Goal: Task Accomplishment & Management: Use online tool/utility

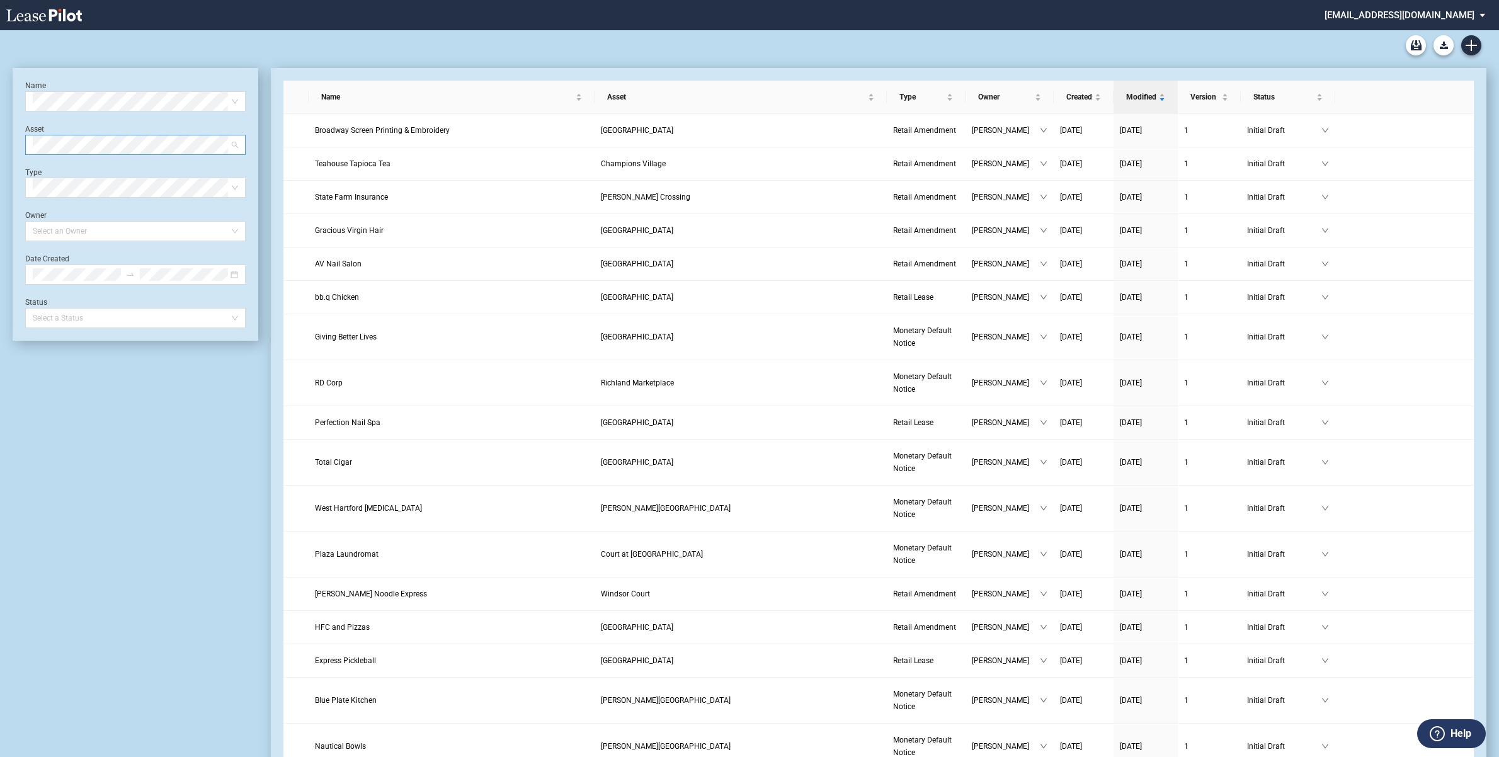
click at [234, 143] on span at bounding box center [135, 144] width 205 height 19
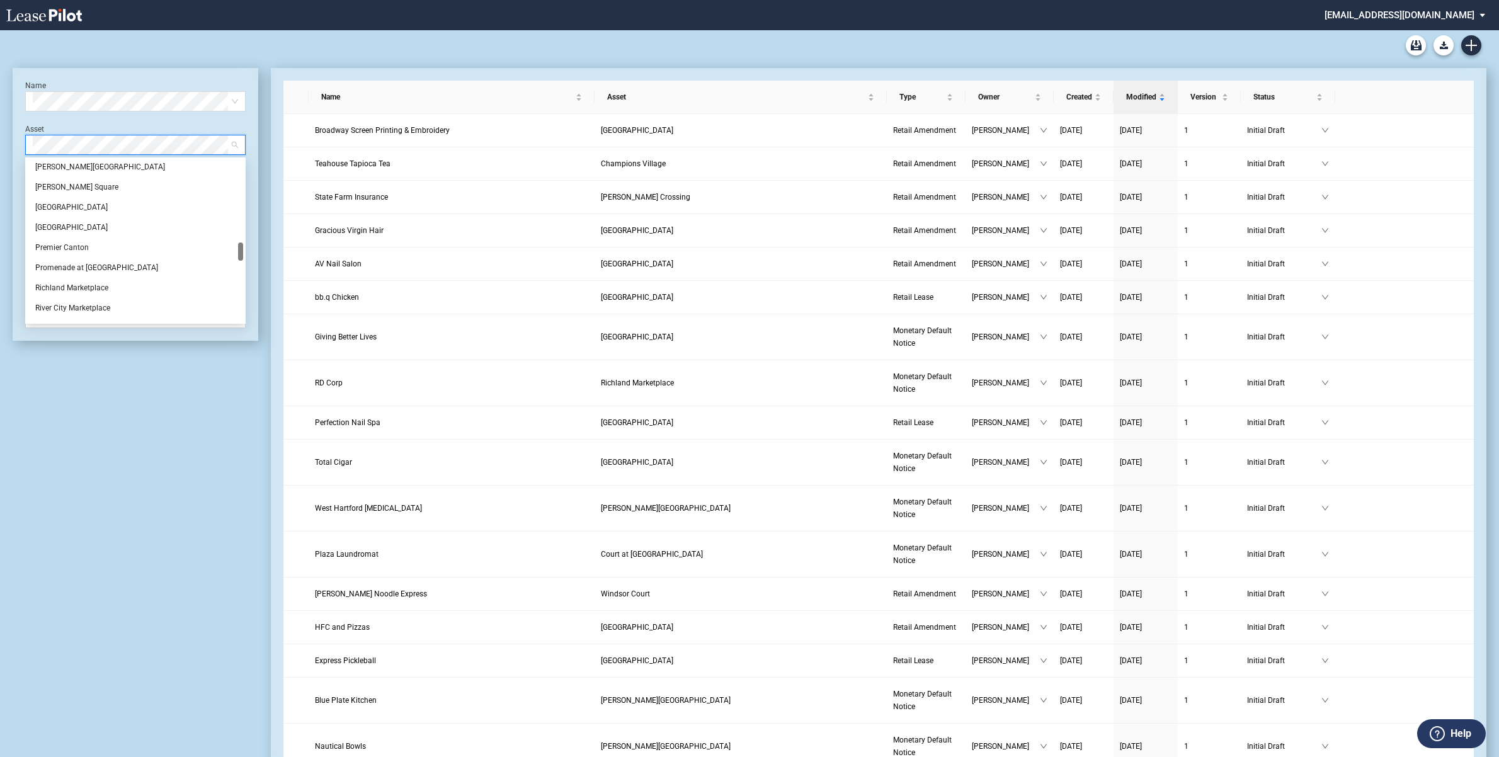
scroll to position [630, 0]
click at [71, 241] on div "[PERSON_NAME][GEOGRAPHIC_DATA]" at bounding box center [135, 245] width 200 height 13
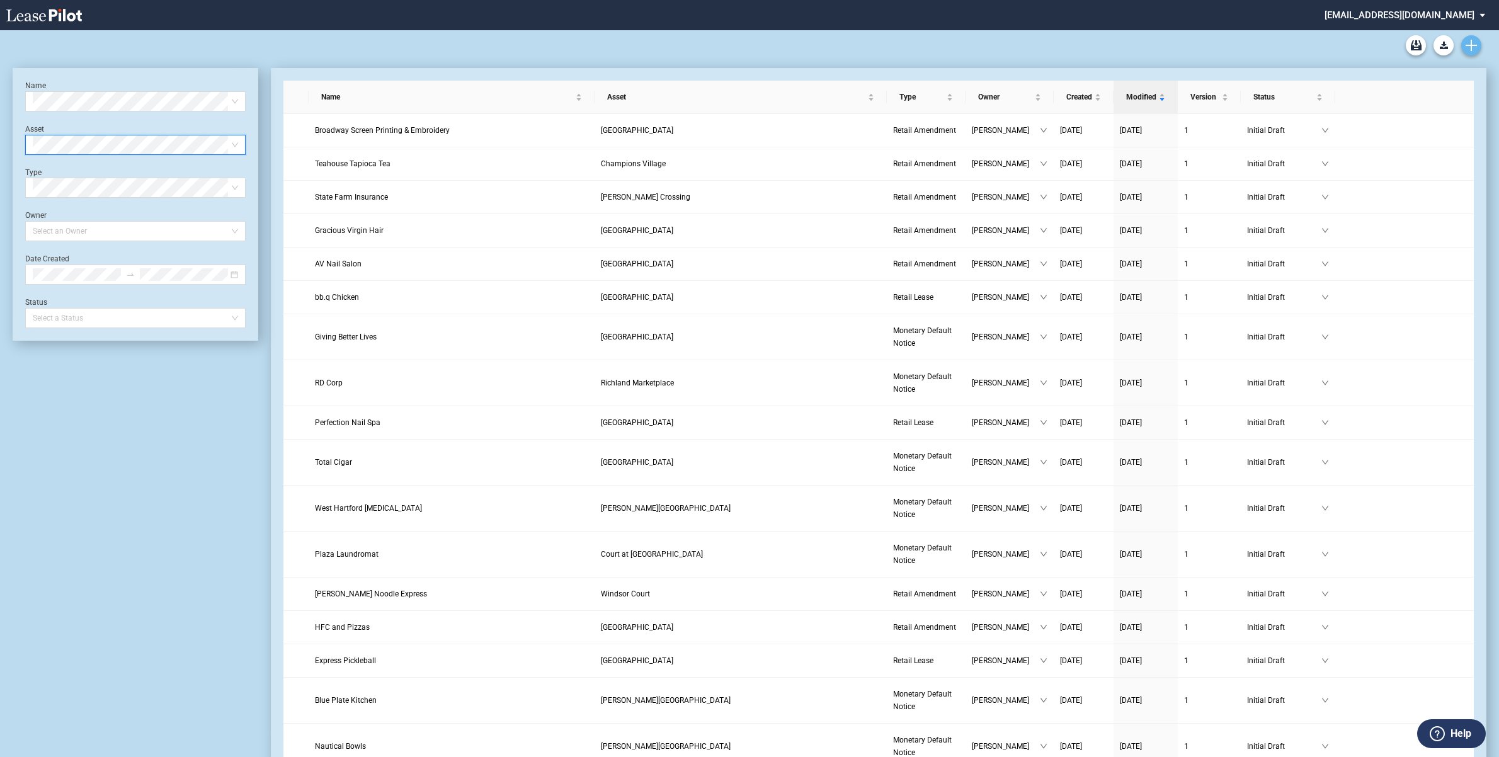
click at [1466, 42] on icon "Create new document" at bounding box center [1471, 45] width 11 height 11
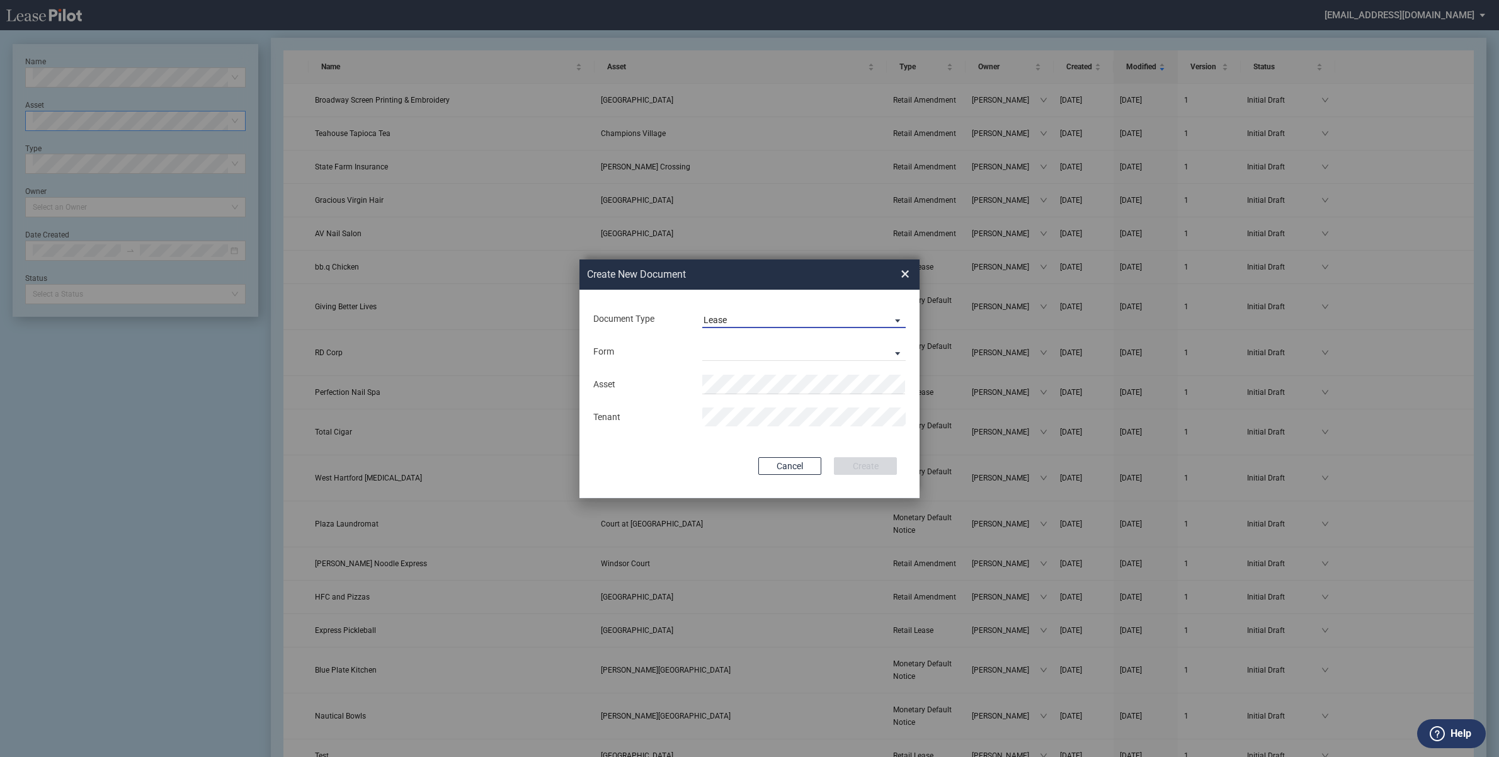
click at [792, 319] on span "Lease" at bounding box center [794, 320] width 181 height 13
click at [775, 351] on md-option "Amendment" at bounding box center [806, 350] width 224 height 30
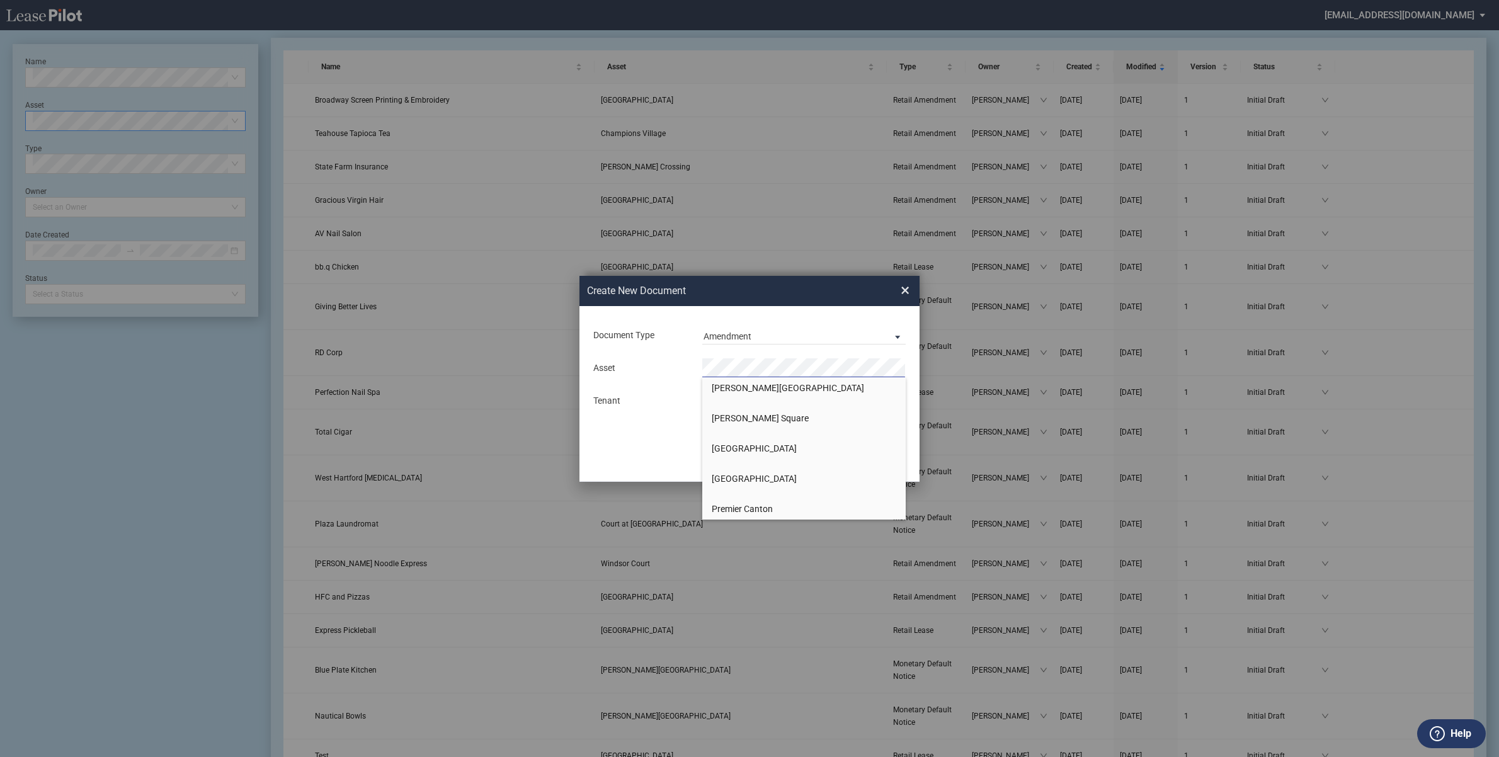
scroll to position [945, 0]
click at [750, 388] on span "[PERSON_NAME][GEOGRAPHIC_DATA]" at bounding box center [788, 385] width 152 height 10
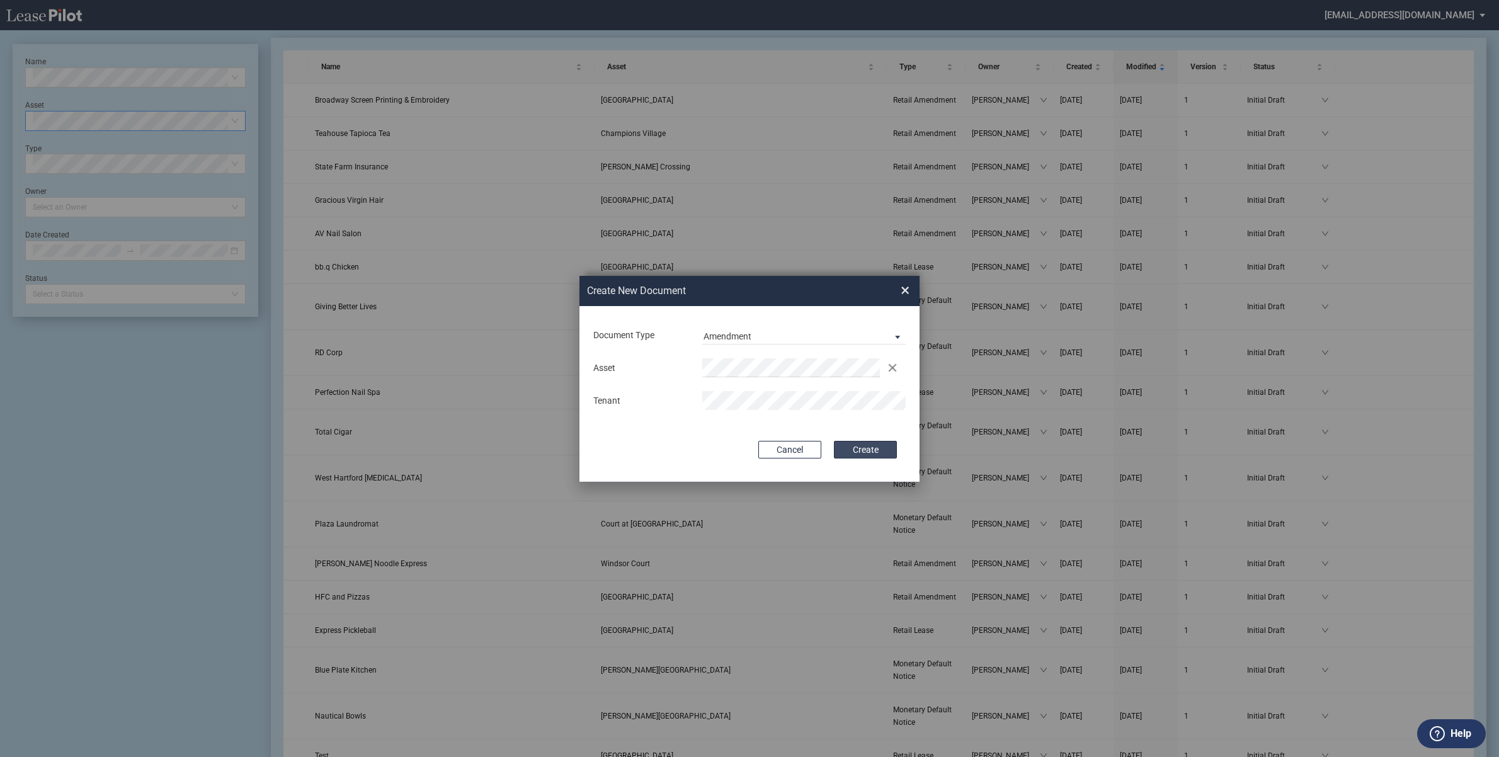
click at [860, 454] on button "Create" at bounding box center [865, 450] width 63 height 18
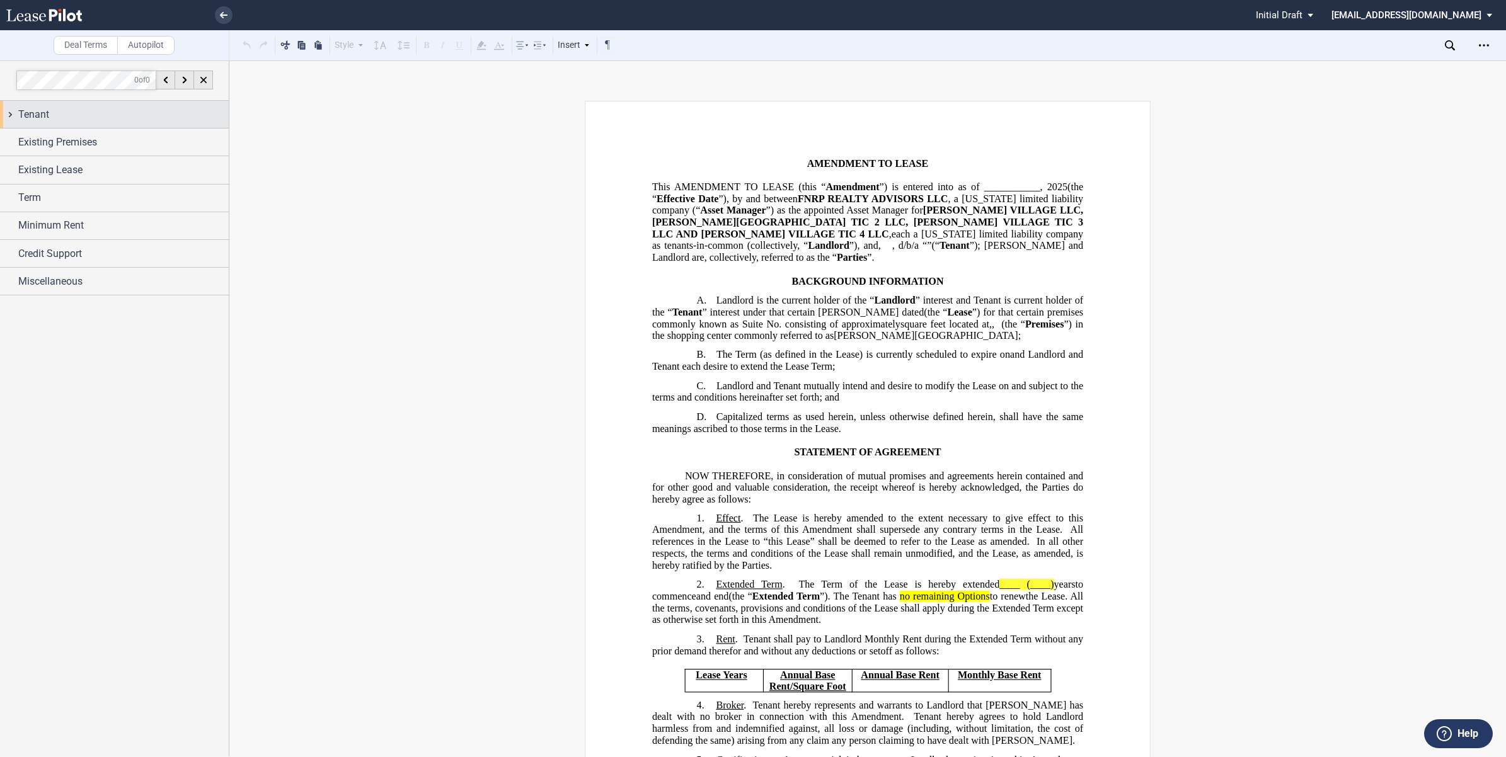
click at [9, 112] on div "Tenant" at bounding box center [114, 114] width 229 height 27
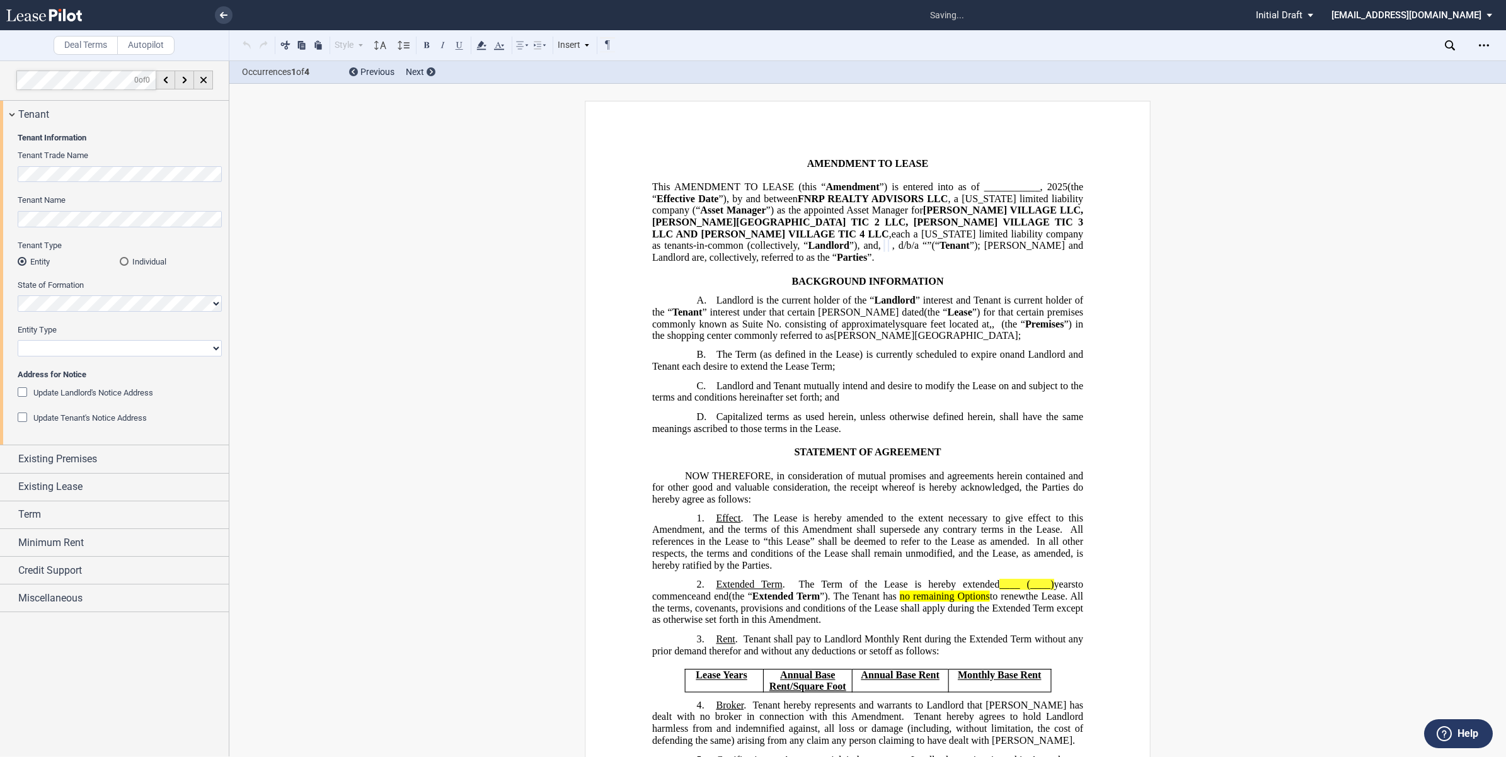
click at [142, 346] on select "Corporation Limited Liability Company General Partnership Limited Partnership O…" at bounding box center [120, 348] width 204 height 16
select select "corporation"
click at [18, 340] on select "Corporation Limited Liability Company General Partnership Limited Partnership O…" at bounding box center [120, 348] width 204 height 16
click at [6, 457] on div "Existing Premises" at bounding box center [114, 458] width 229 height 27
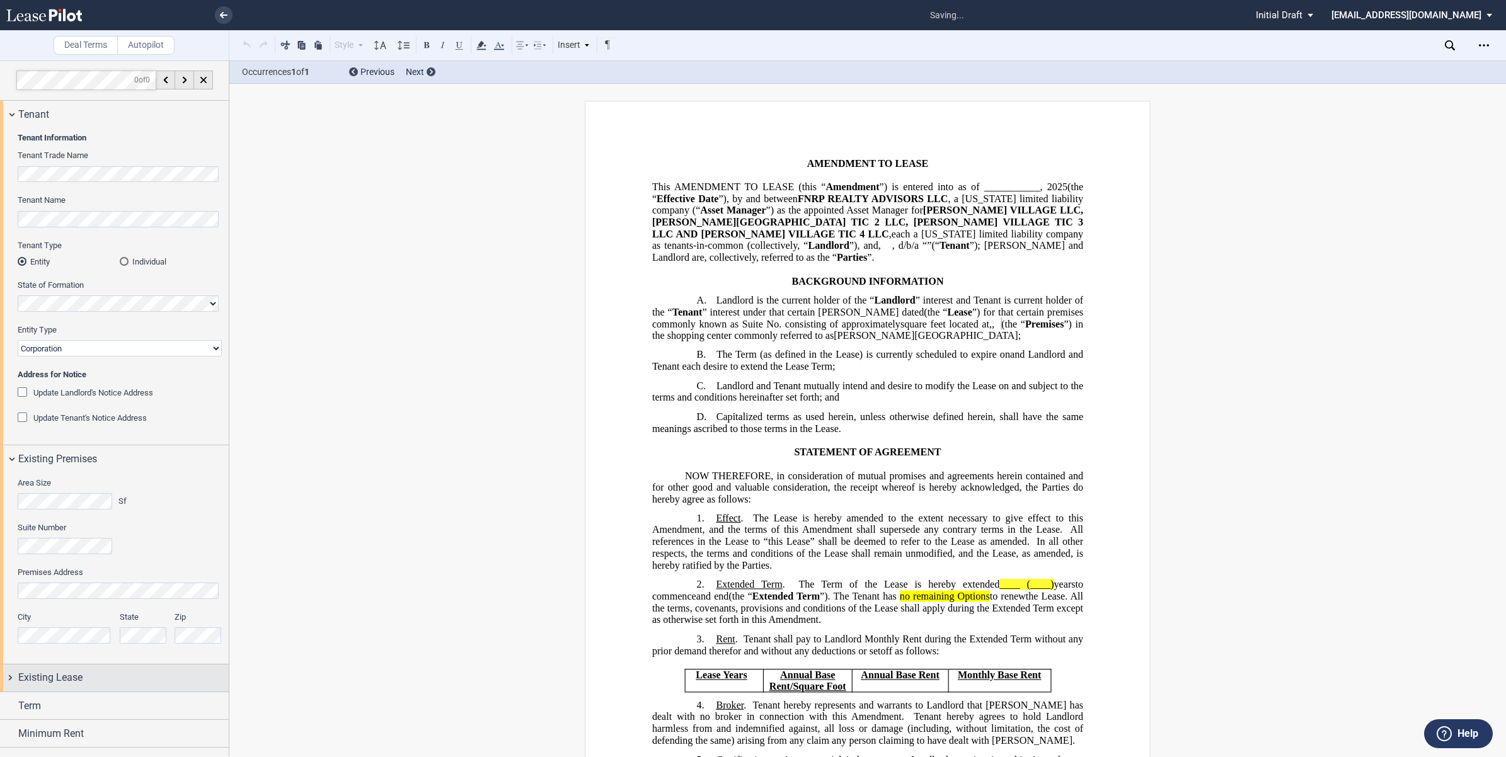
click at [8, 681] on div "Existing Lease" at bounding box center [114, 678] width 229 height 27
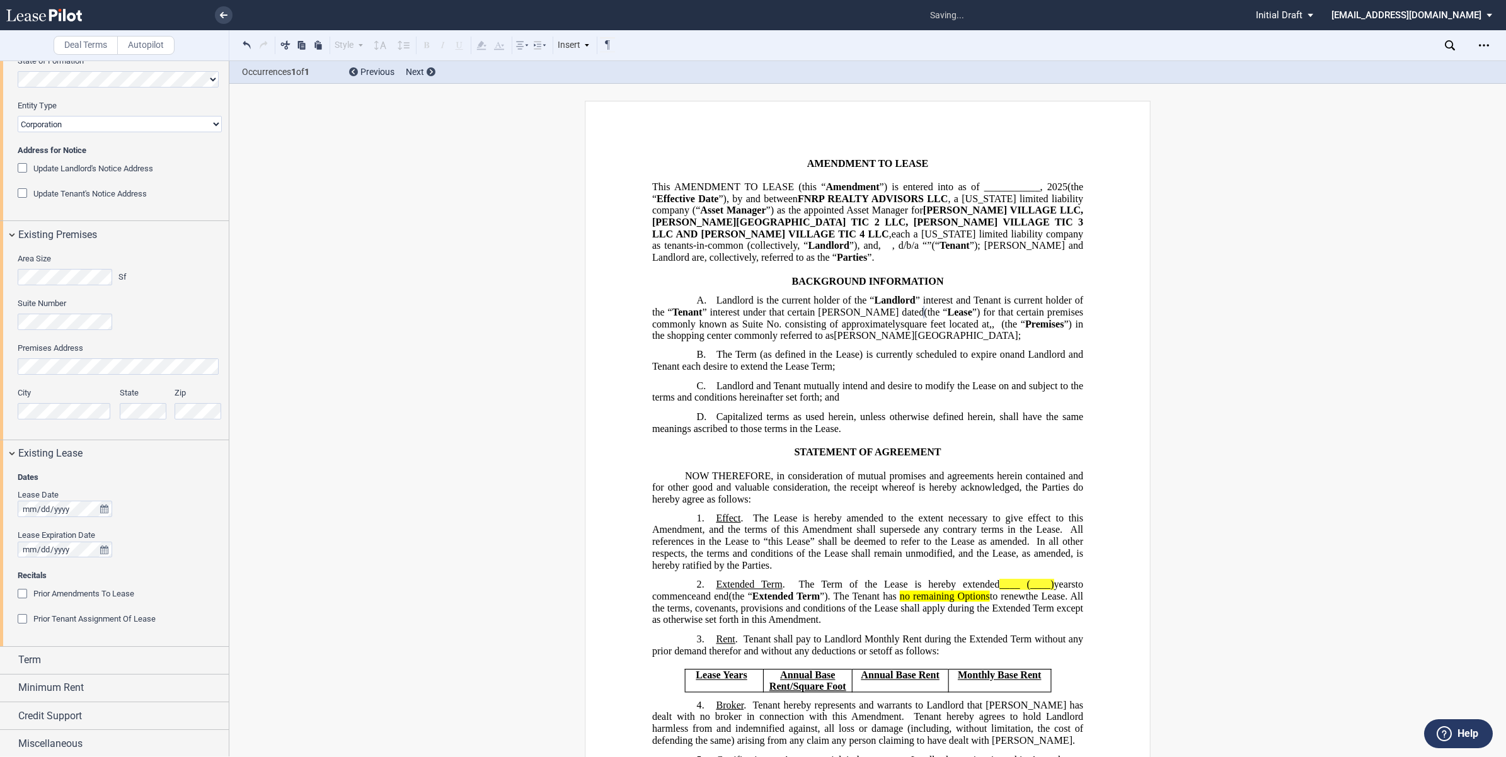
scroll to position [227, 0]
click at [6, 660] on div "Term" at bounding box center [114, 659] width 229 height 27
click at [23, 682] on div "Extension of Term" at bounding box center [24, 682] width 13 height 13
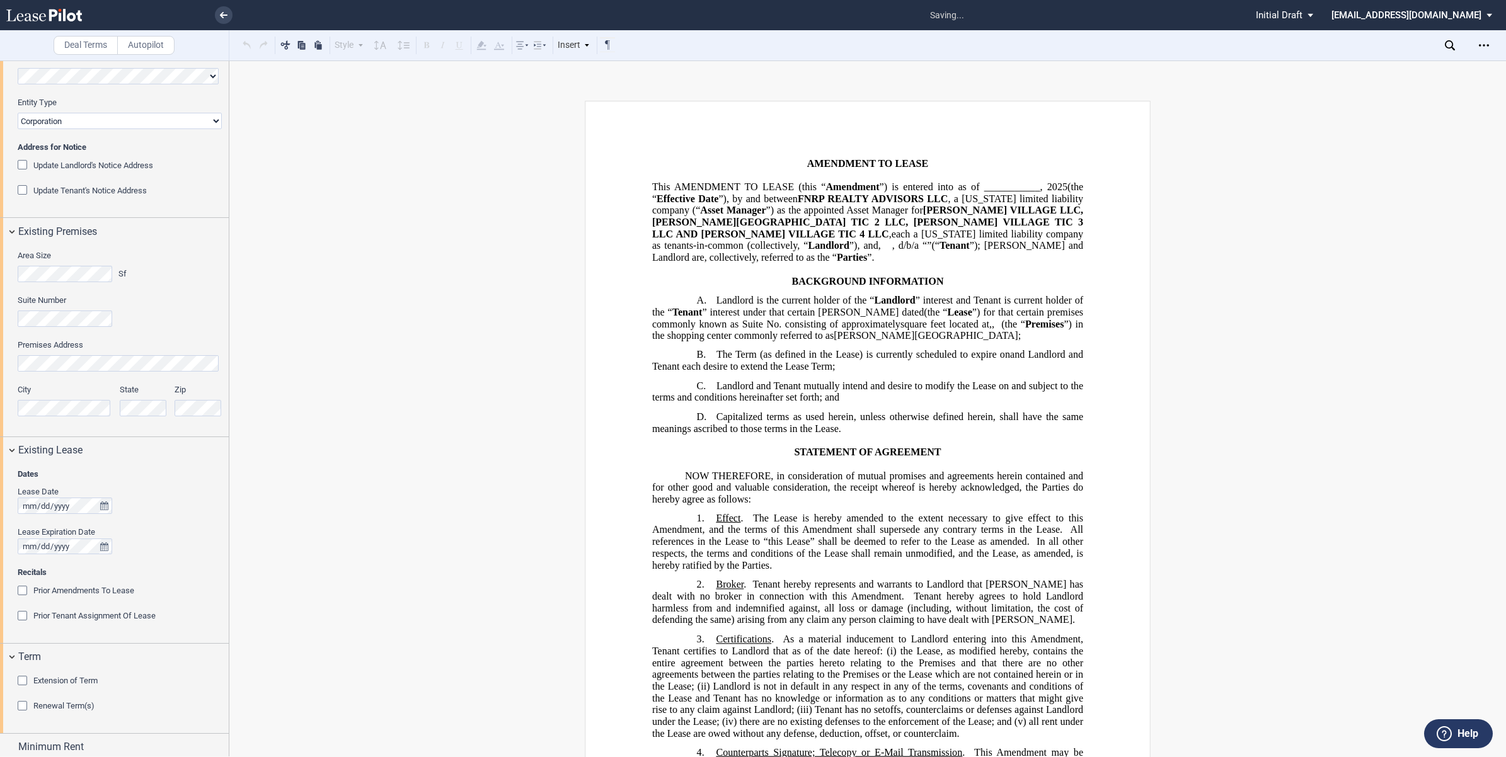
scroll to position [290, 0]
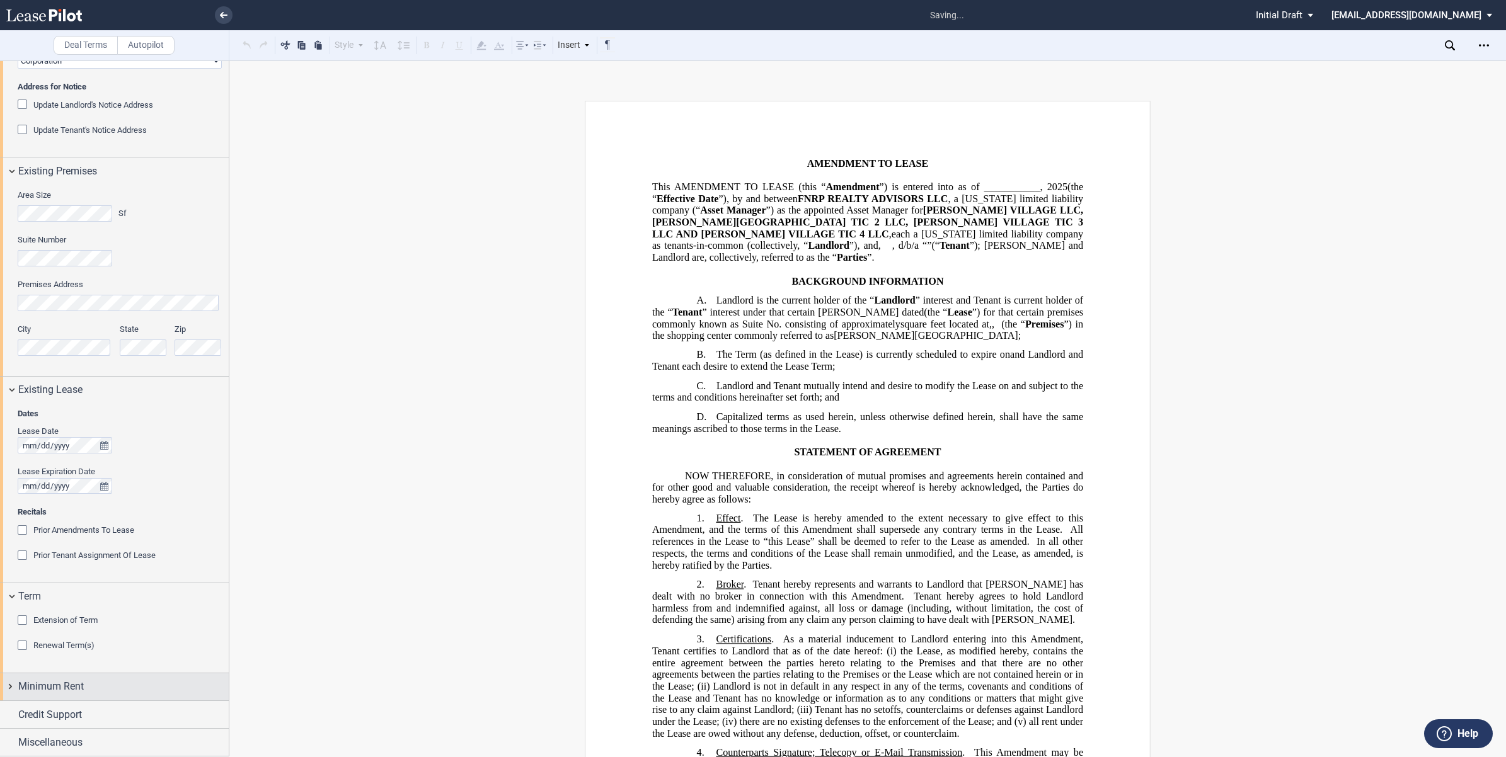
click at [11, 679] on div "Minimum Rent" at bounding box center [114, 686] width 229 height 27
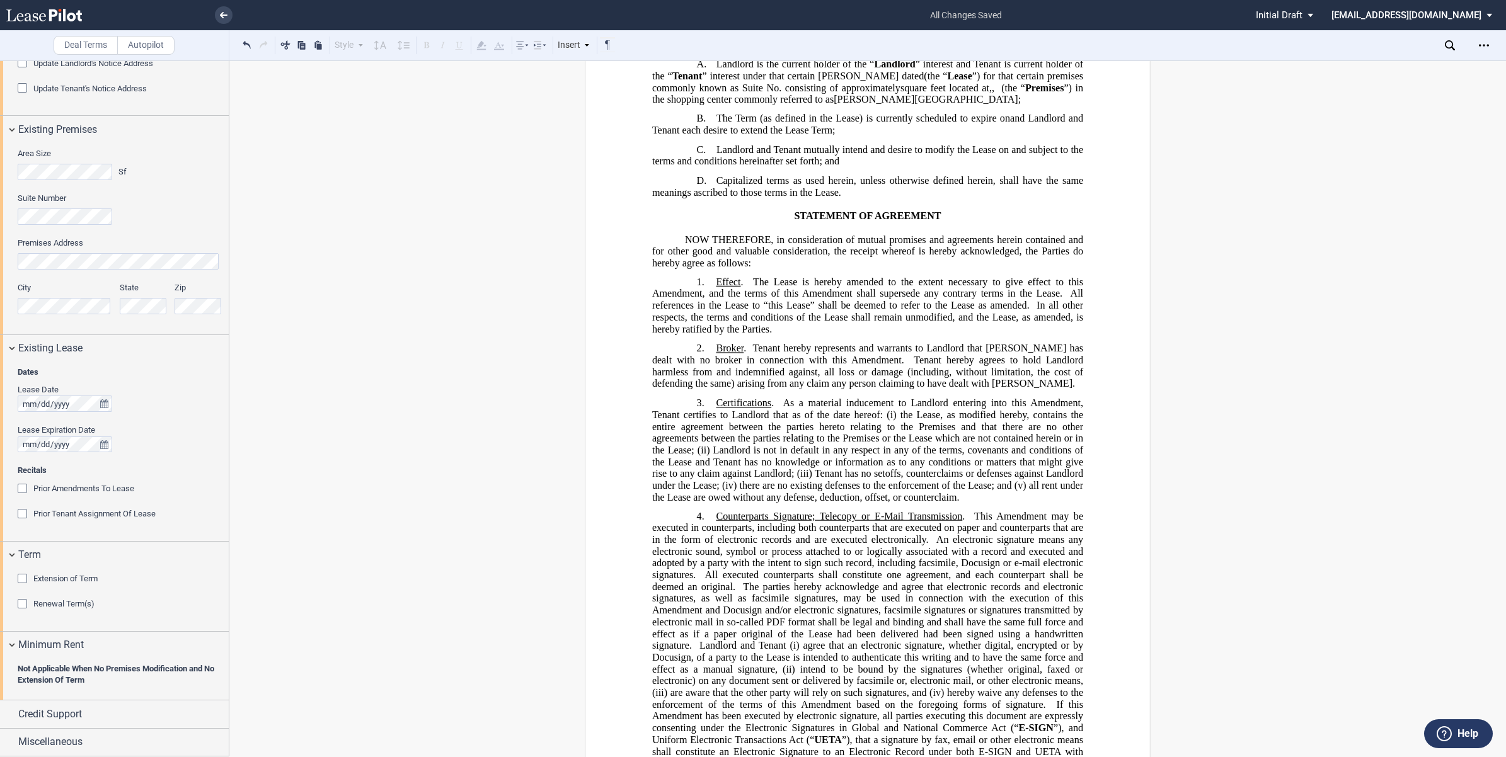
scroll to position [0, 0]
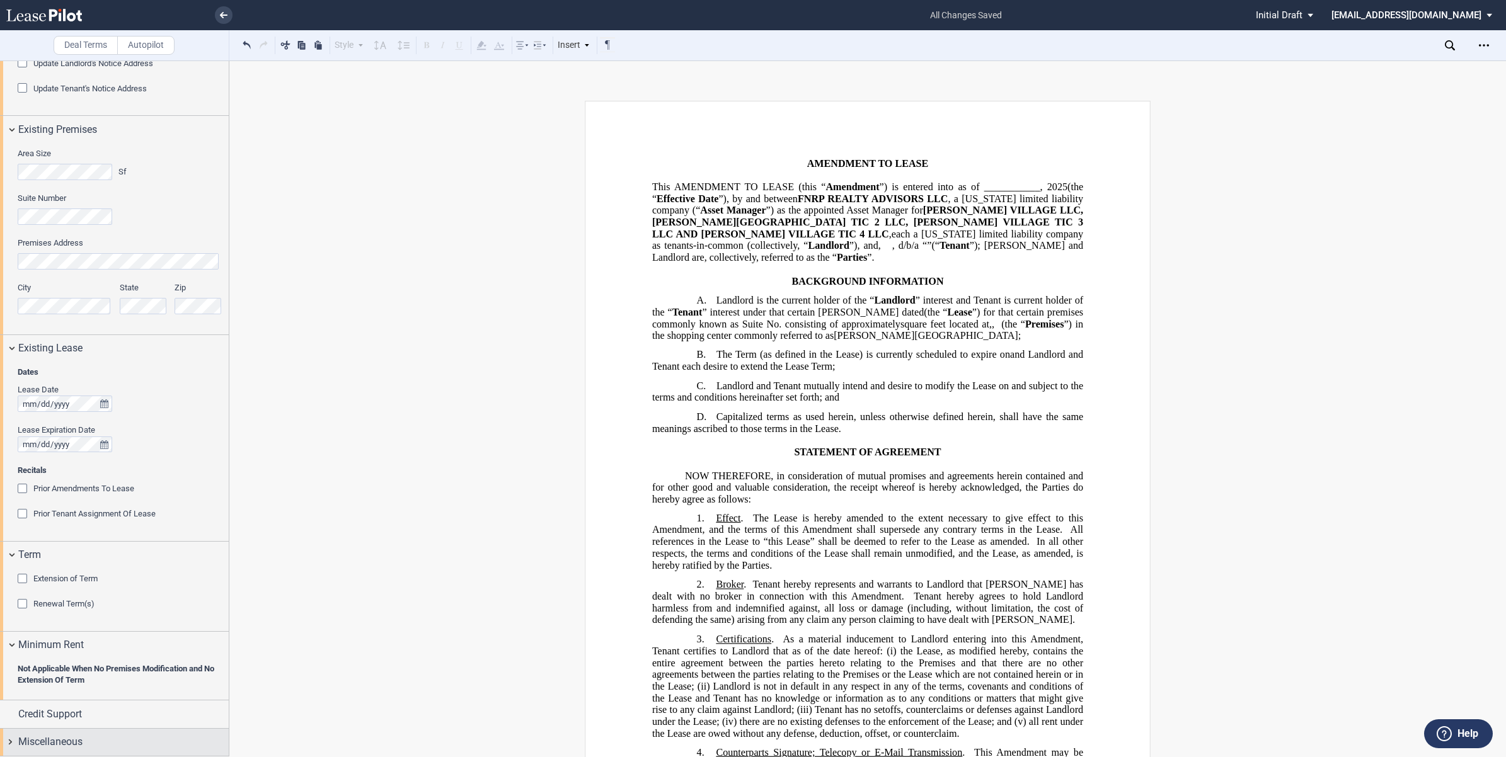
click at [7, 742] on div "Miscellaneous" at bounding box center [114, 742] width 229 height 27
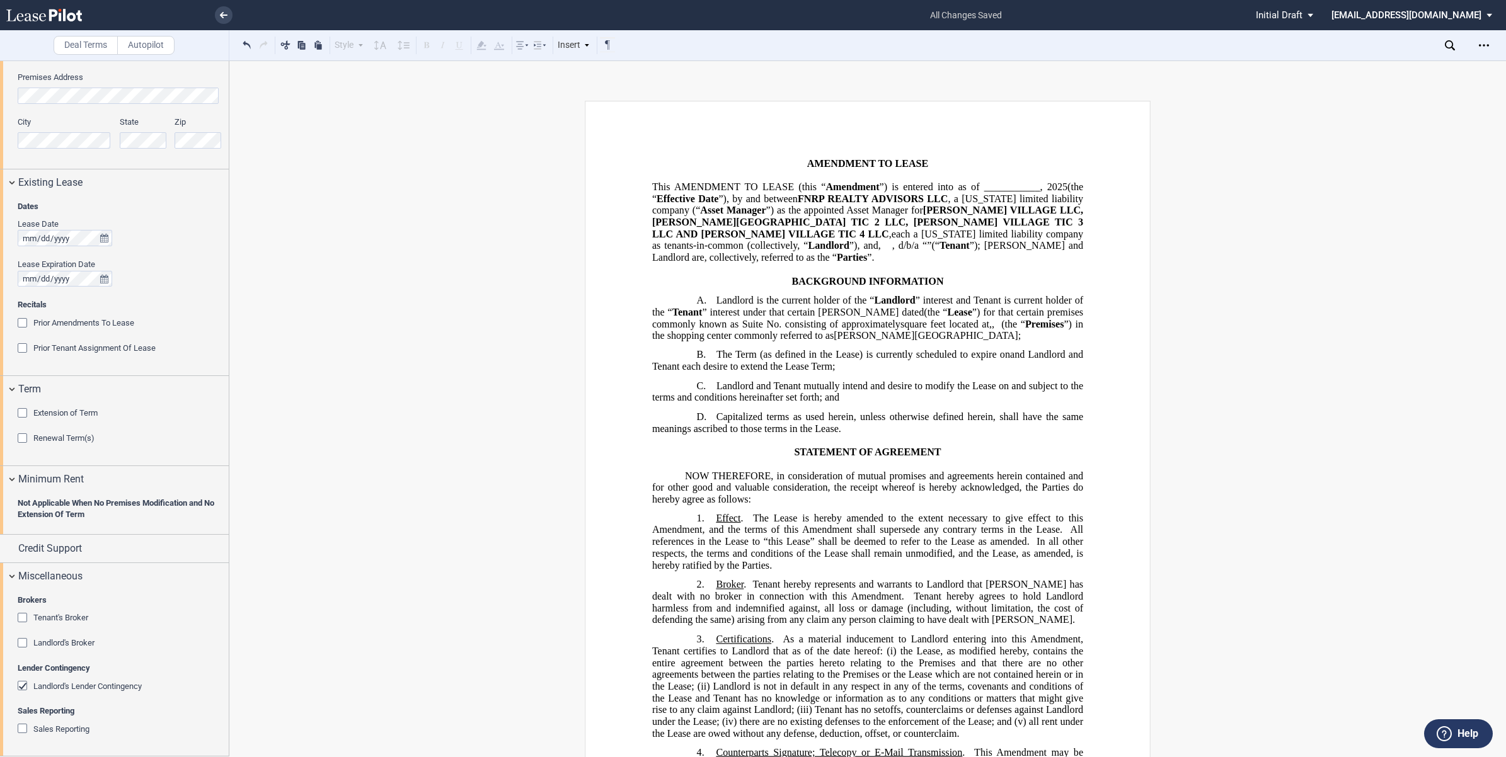
scroll to position [496, 0]
click at [23, 685] on div "Landlord's Lender Contingency" at bounding box center [24, 687] width 13 height 13
click at [1489, 45] on div "Open Lease options menu" at bounding box center [1483, 45] width 20 height 20
click at [1354, 65] on div "Download" at bounding box center [1411, 67] width 154 height 11
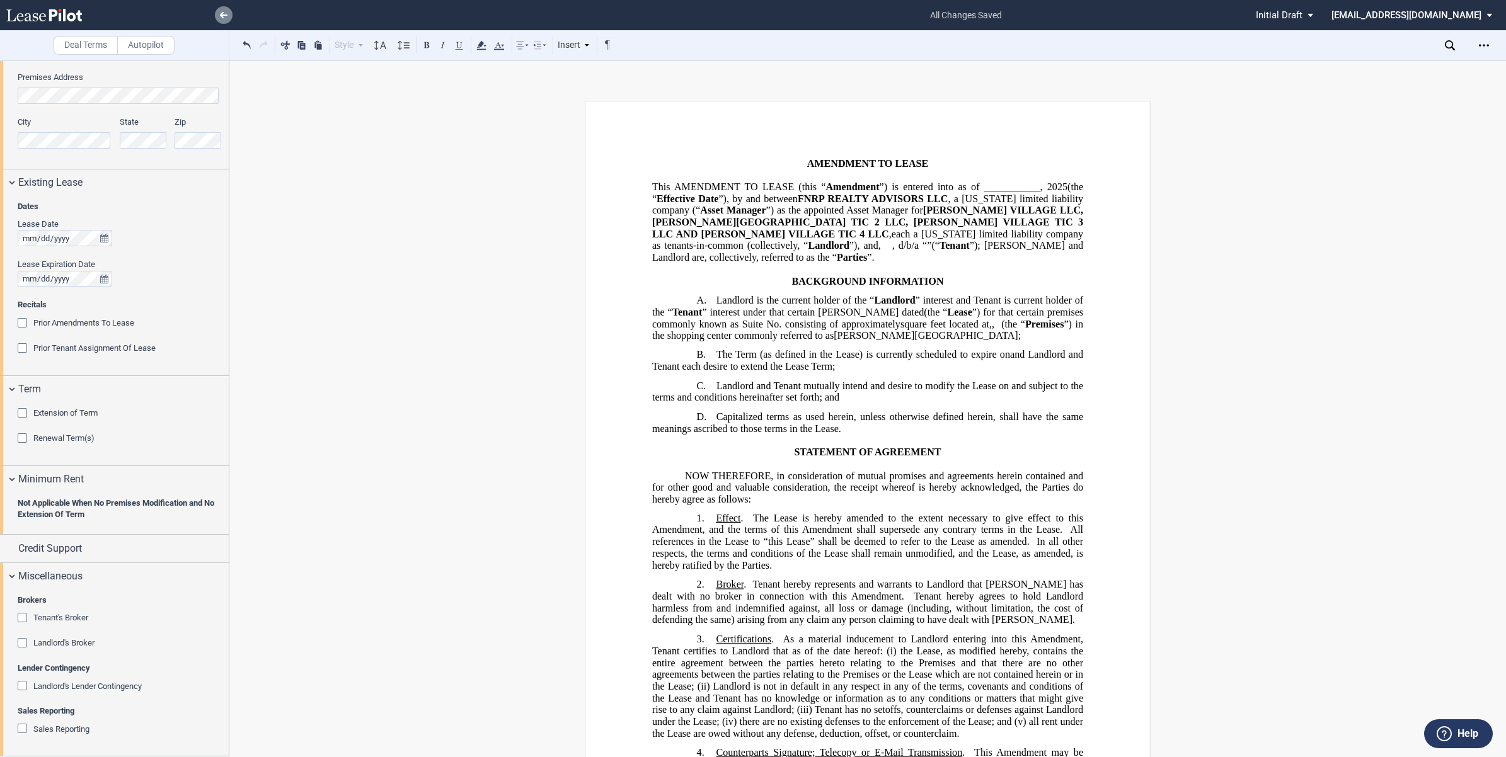
click at [216, 16] on link at bounding box center [224, 15] width 18 height 18
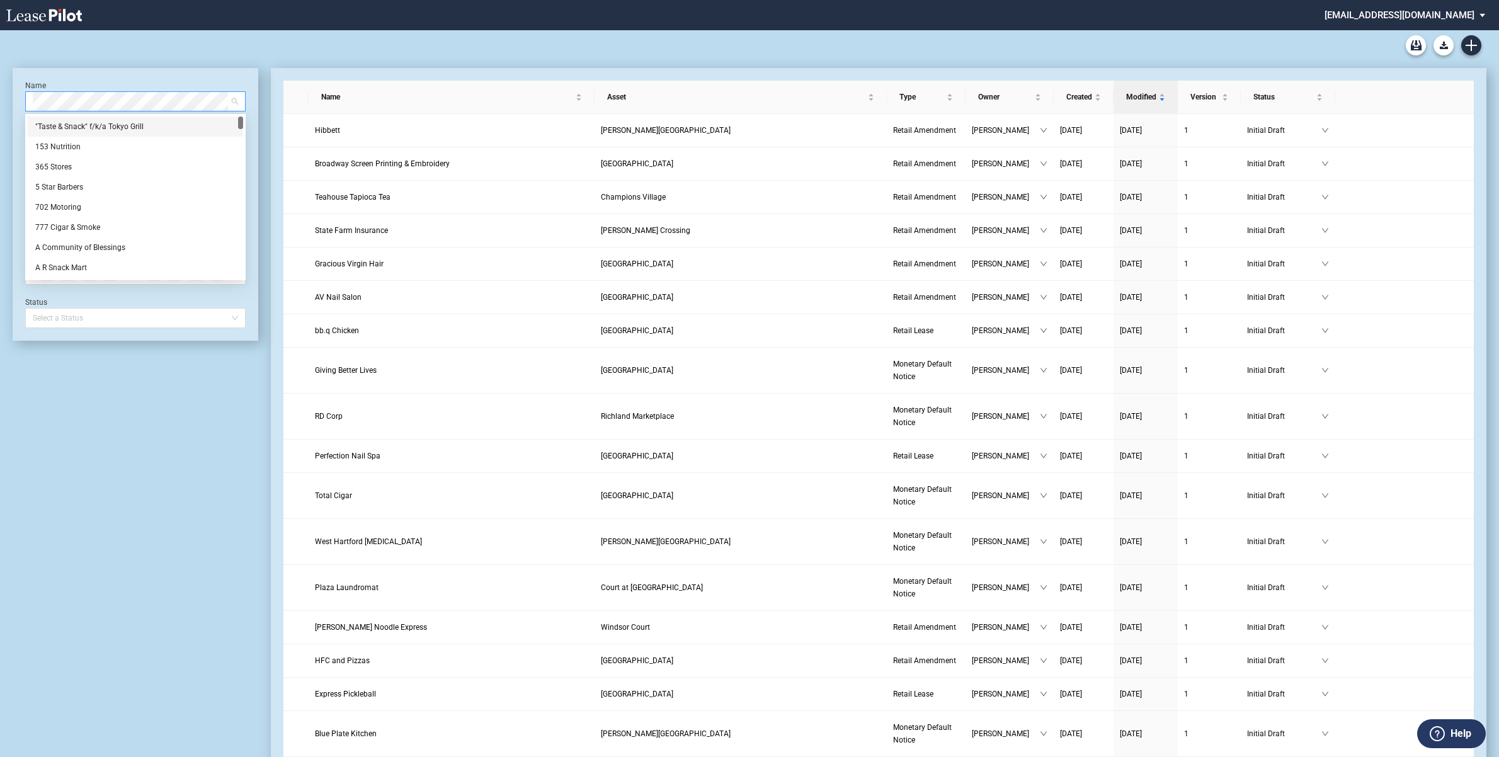
click at [237, 96] on span at bounding box center [135, 101] width 205 height 19
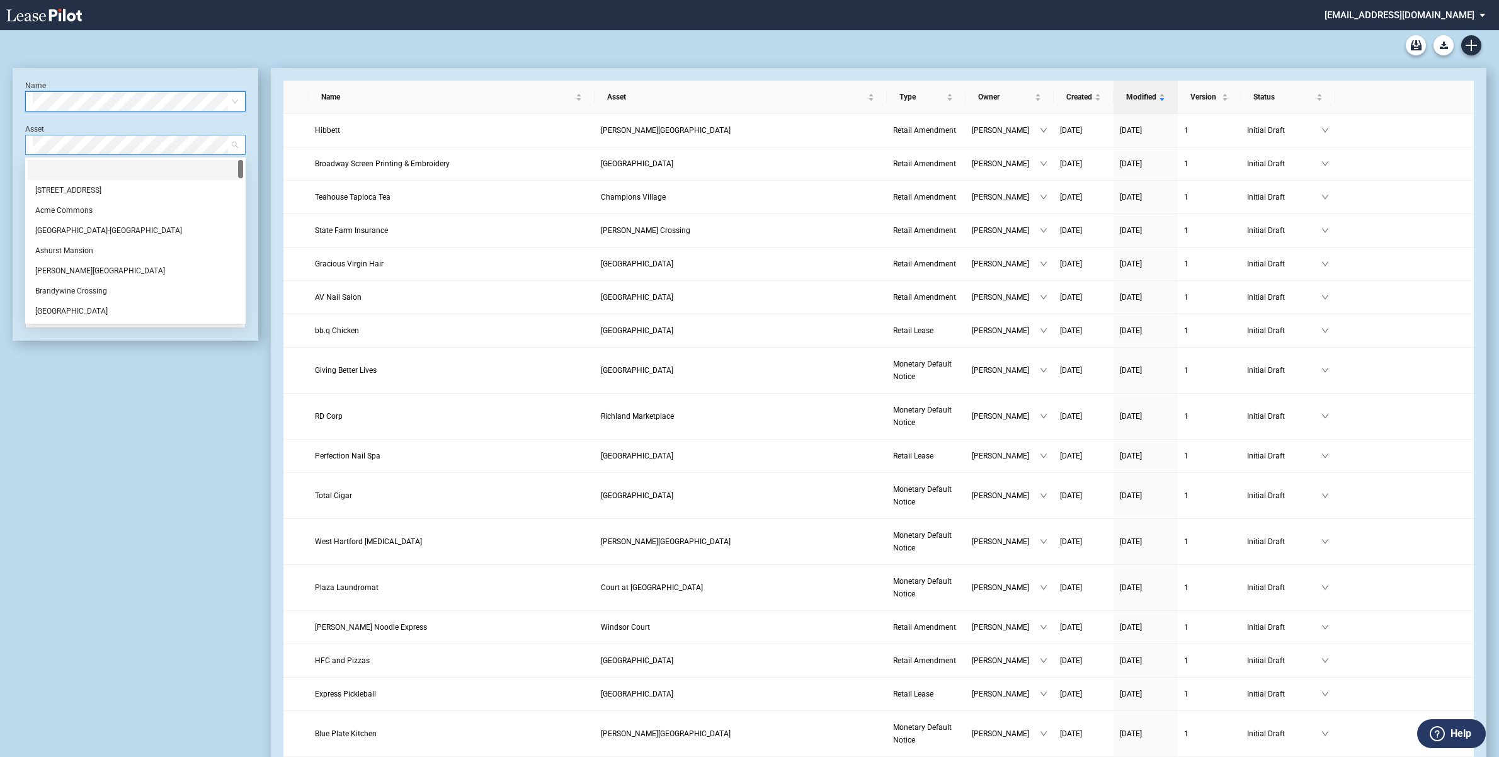
click at [237, 143] on span at bounding box center [135, 144] width 205 height 19
click at [98, 251] on div "Consumer [GEOGRAPHIC_DATA]" at bounding box center [135, 254] width 200 height 13
